Goal: Check status: Check status

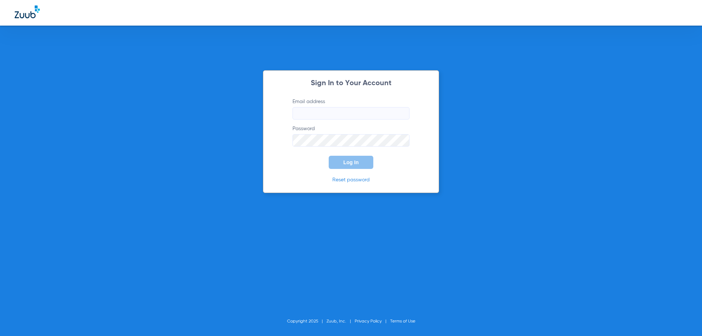
type input "[EMAIL_ADDRESS][DOMAIN_NAME]"
click at [507, 177] on div "Sign In to Your Account Email address [EMAIL_ADDRESS][DOMAIN_NAME] Password Log…" at bounding box center [351, 168] width 702 height 336
click at [356, 159] on span "Log In" at bounding box center [350, 162] width 15 height 6
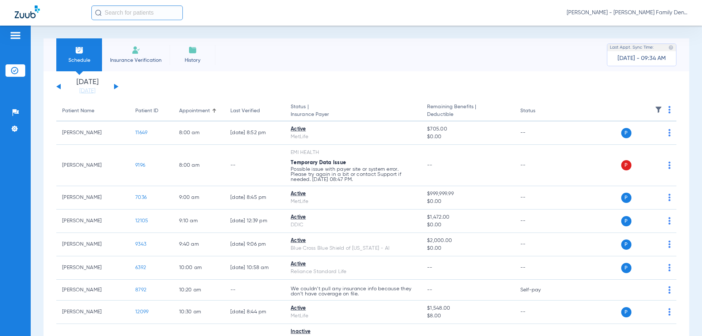
click at [115, 88] on button at bounding box center [116, 86] width 4 height 5
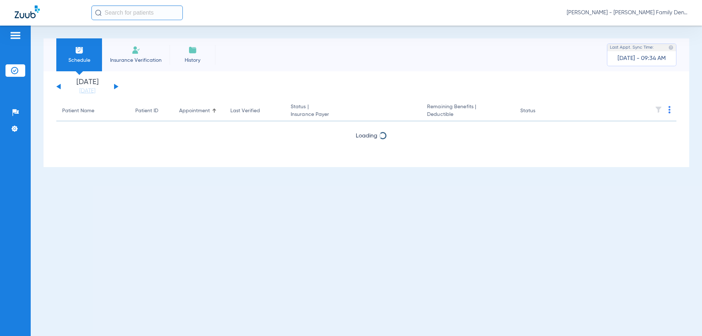
click at [115, 88] on button at bounding box center [116, 86] width 4 height 5
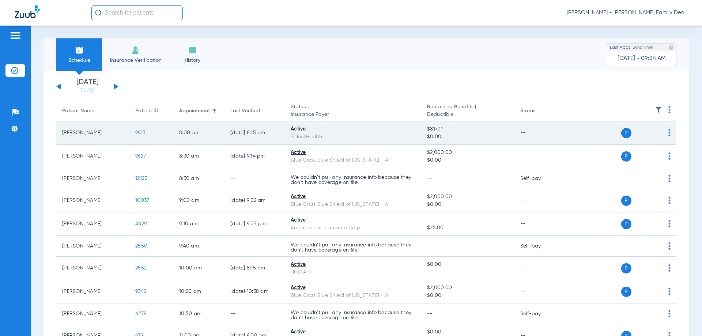
click at [141, 133] on span "9915" at bounding box center [140, 132] width 10 height 5
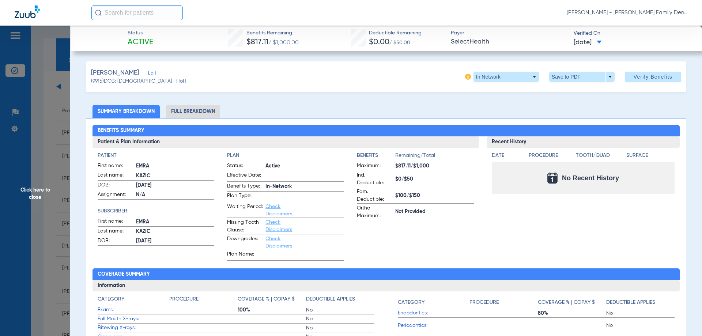
click at [198, 115] on li "Full Breakdown" at bounding box center [193, 111] width 54 height 13
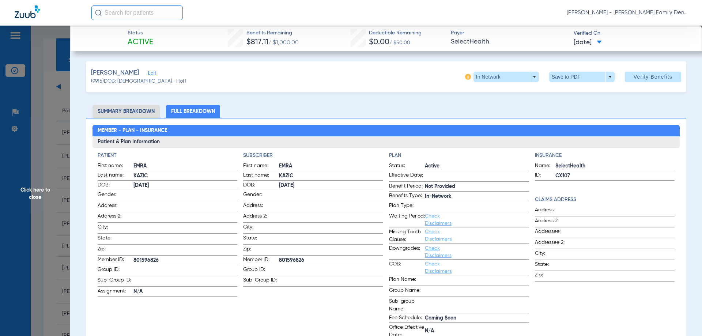
click at [36, 195] on span "Click here to close" at bounding box center [35, 194] width 70 height 336
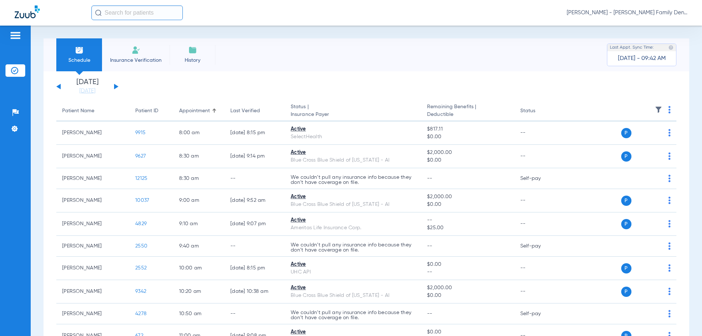
click at [58, 88] on div "[DATE] [DATE] [DATE] [DATE] [DATE] [DATE] [DATE] [DATE] [DATE] [DATE] [DATE] [D…" at bounding box center [87, 87] width 62 height 16
click at [58, 86] on button at bounding box center [58, 86] width 4 height 5
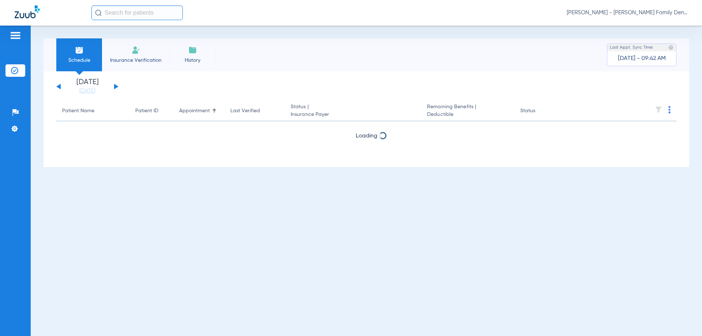
click at [58, 86] on button at bounding box center [58, 86] width 4 height 5
